Goal: Information Seeking & Learning: Learn about a topic

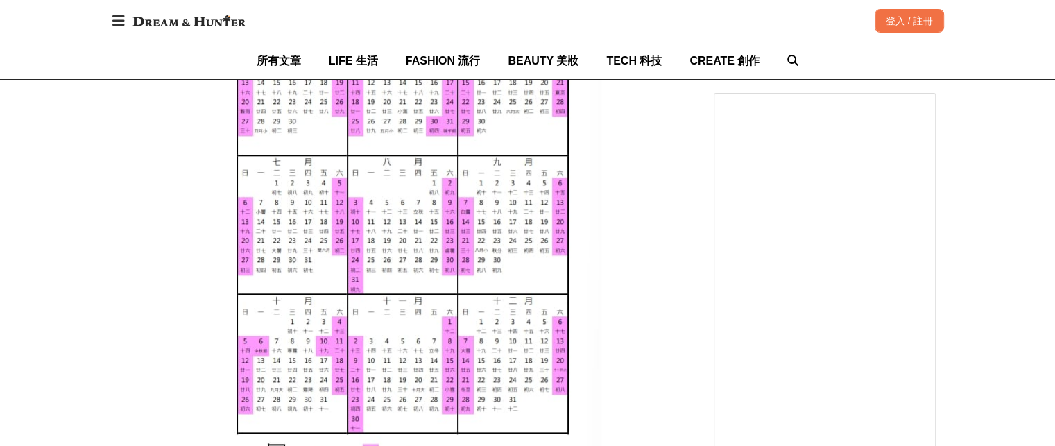
scroll to position [1249, 0]
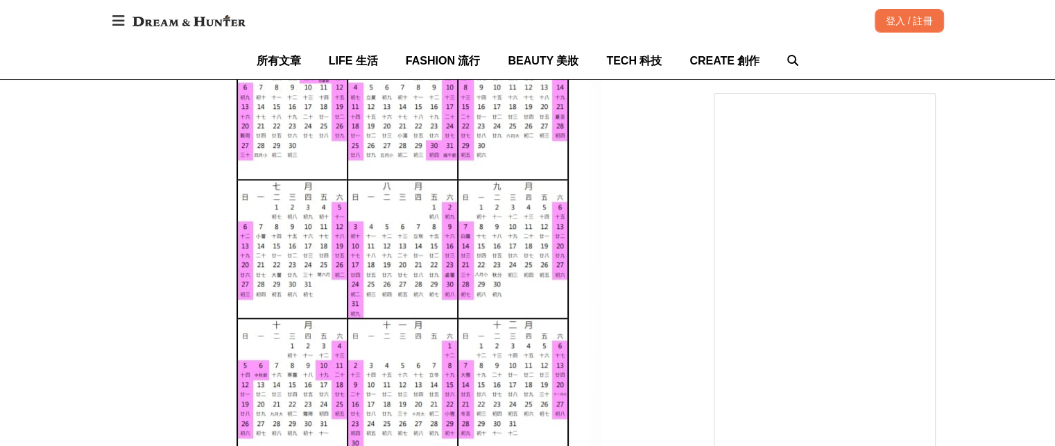
click at [293, 419] on img at bounding box center [402, 178] width 397 height 615
click at [438, 361] on img at bounding box center [402, 178] width 397 height 615
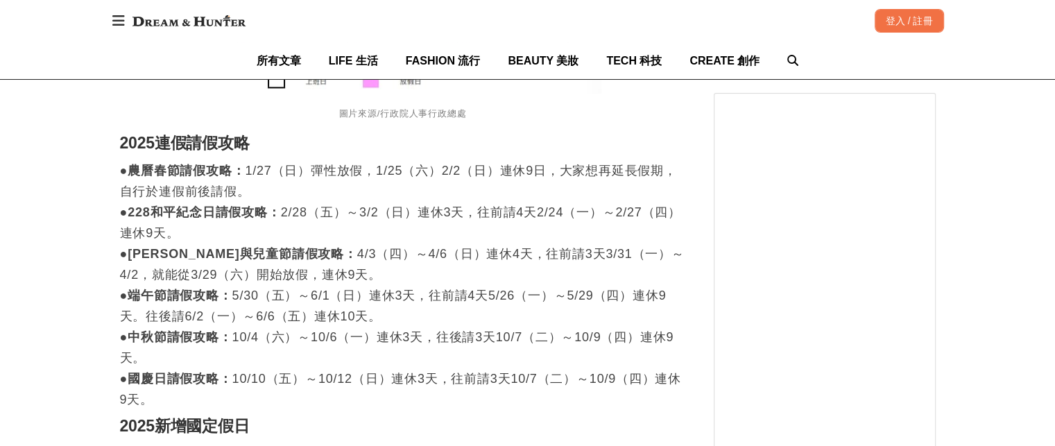
scroll to position [1665, 0]
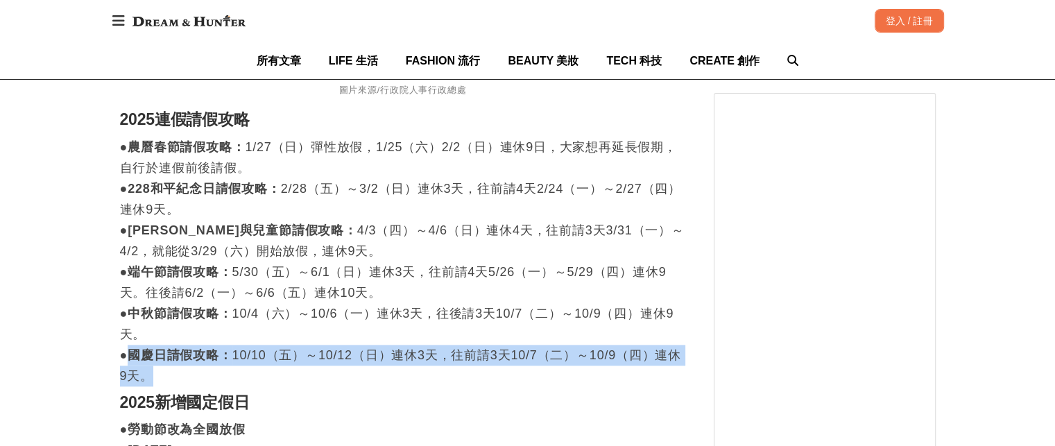
drag, startPoint x: 139, startPoint y: 341, endPoint x: 461, endPoint y: 351, distance: 322.7
click at [461, 351] on p "●農曆春節請假攻略： 1/27（日）彈性放假，1/25（六）2/2（日）連休9日，大家想再延長假期，自行於連假前後請假。 ●228和平紀念日請假攻略： 2/2…" at bounding box center [403, 262] width 566 height 250
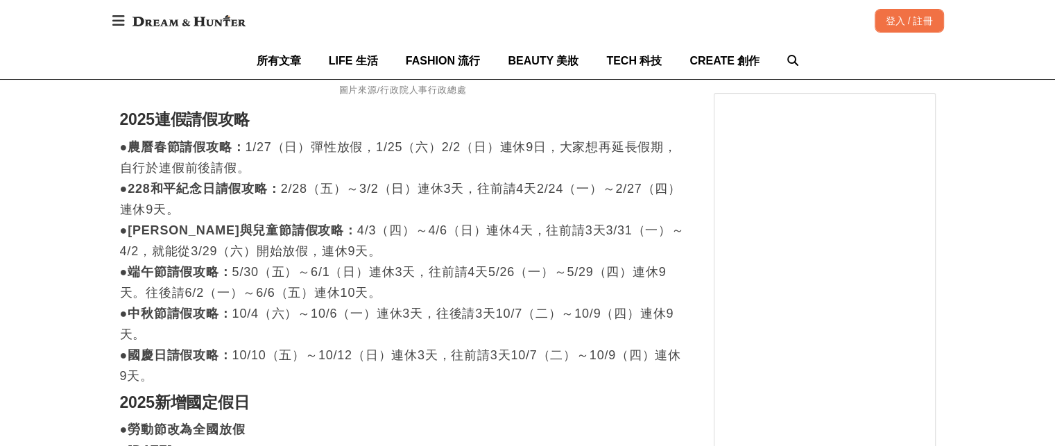
click at [515, 393] on h2 "2025新增國定假日" at bounding box center [403, 402] width 566 height 19
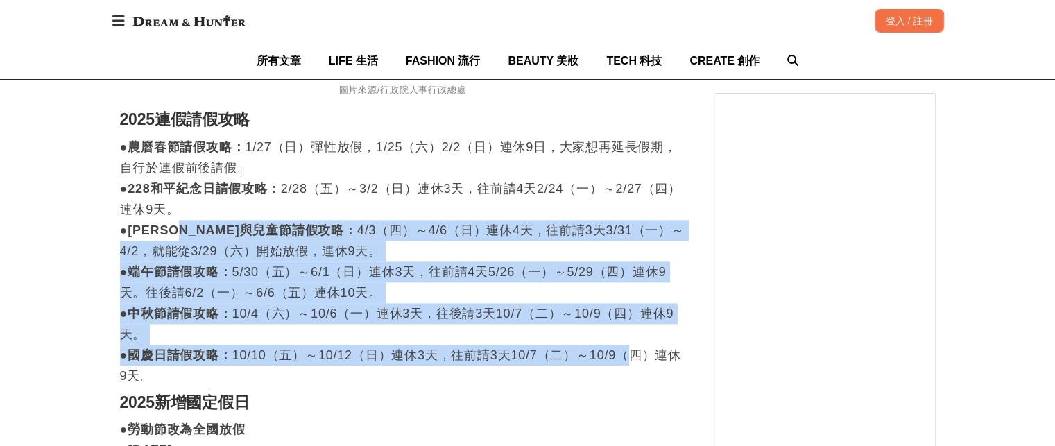
drag, startPoint x: 642, startPoint y: 341, endPoint x: 205, endPoint y: 202, distance: 459.4
click at [205, 202] on p "●農曆春節請假攻略： 1/27（日）彈性放假，1/25（六）2/2（日）連休9日，大家想再延長假期，自行於連假前後請假。 ●228和平紀念日請假攻略： 2/2…" at bounding box center [403, 262] width 566 height 250
click at [205, 223] on strong "●[PERSON_NAME]與兒童節請假攻略：" at bounding box center [238, 230] width 237 height 14
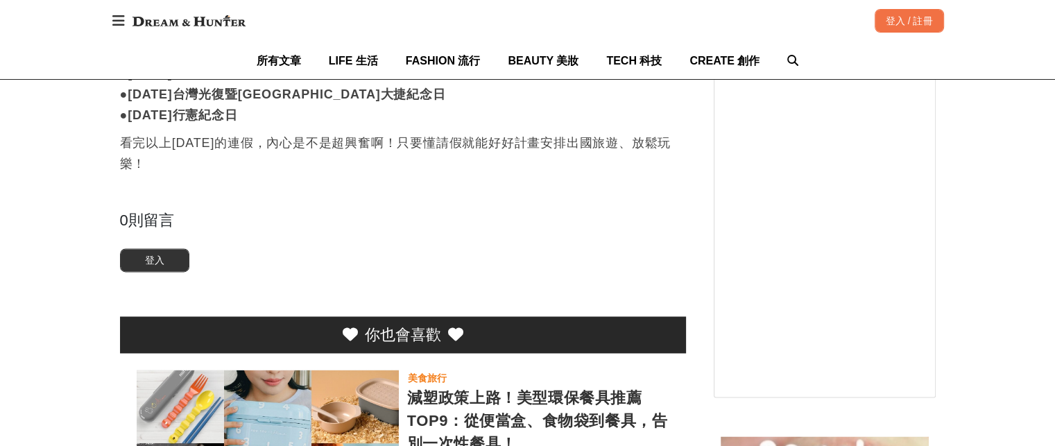
scroll to position [2289, 0]
